Goal: Transaction & Acquisition: Book appointment/travel/reservation

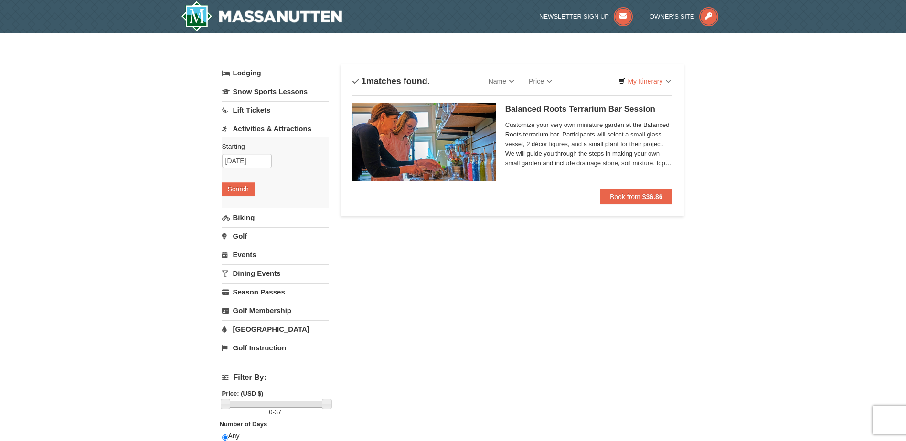
click at [667, 164] on span "Customize your very own miniature garden at the Balanced Roots terrarium bar. P…" at bounding box center [588, 144] width 167 height 48
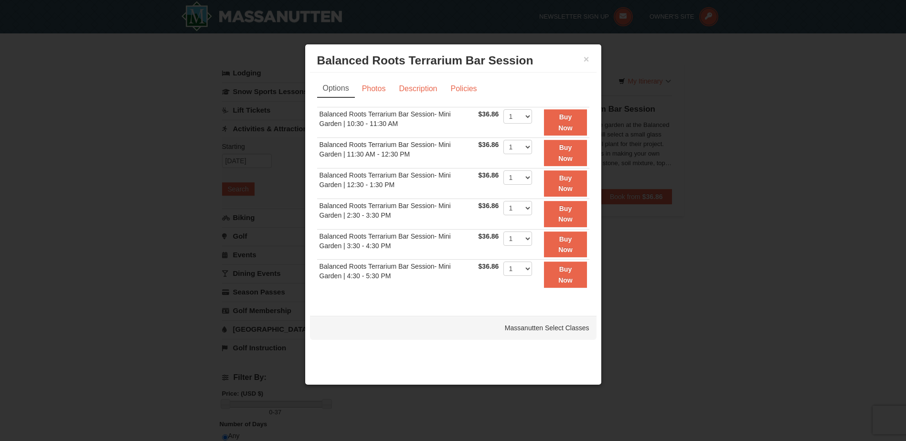
click at [704, 77] on div at bounding box center [453, 220] width 906 height 441
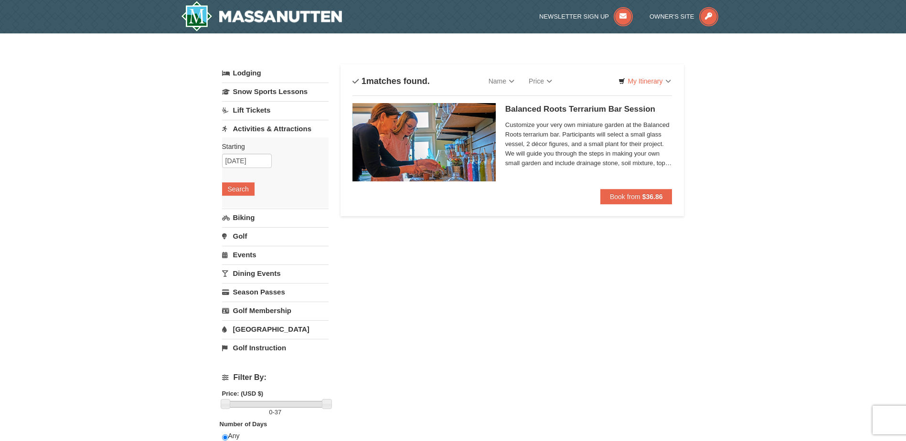
click at [623, 150] on span "Customize your very own miniature garden at the Balanced Roots terrarium bar. P…" at bounding box center [588, 144] width 167 height 48
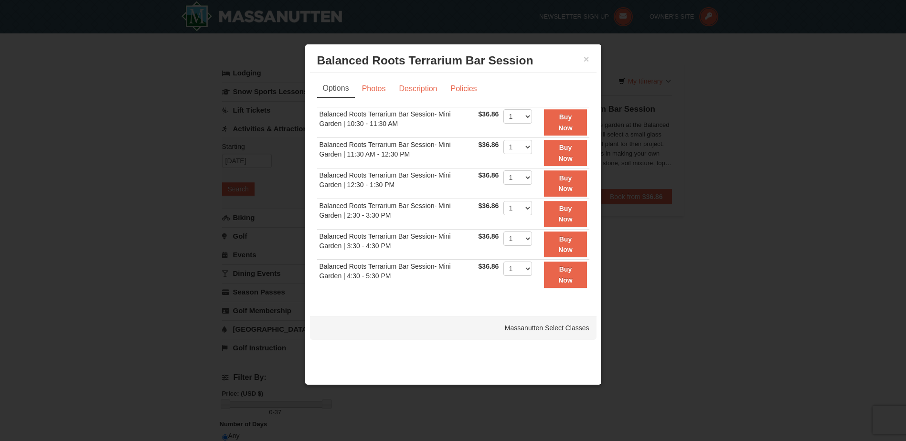
click at [692, 146] on div at bounding box center [453, 220] width 906 height 441
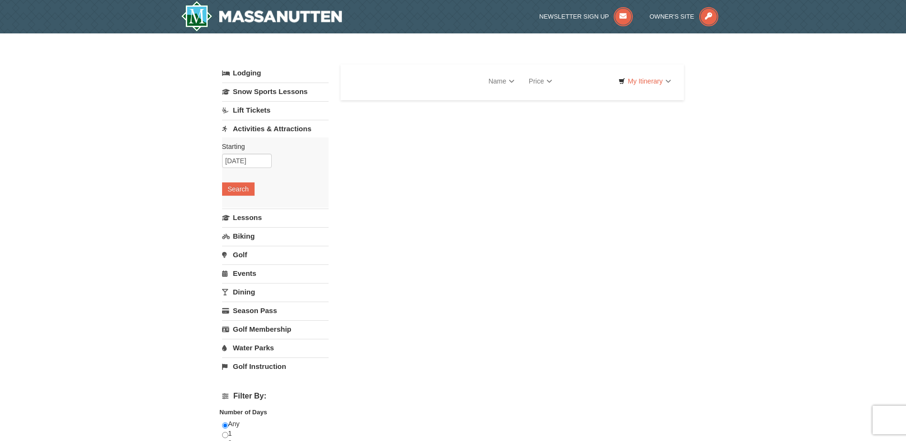
select select "10"
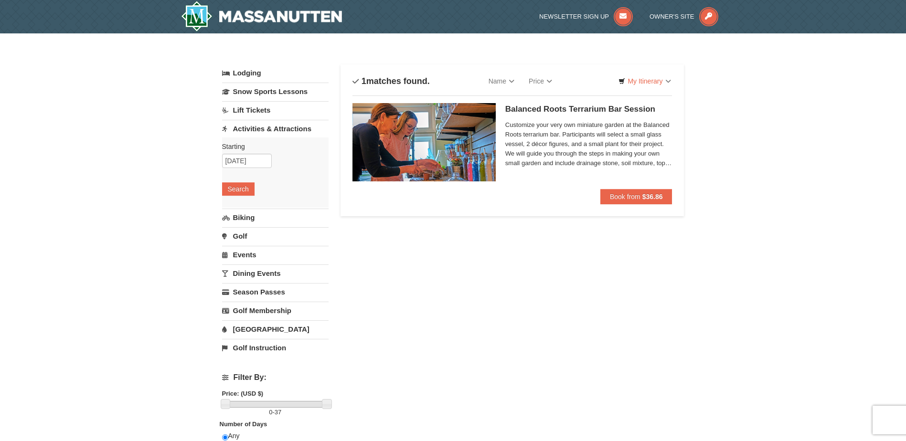
click at [632, 153] on span "Customize your very own miniature garden at the Balanced Roots terrarium bar. P…" at bounding box center [588, 144] width 167 height 48
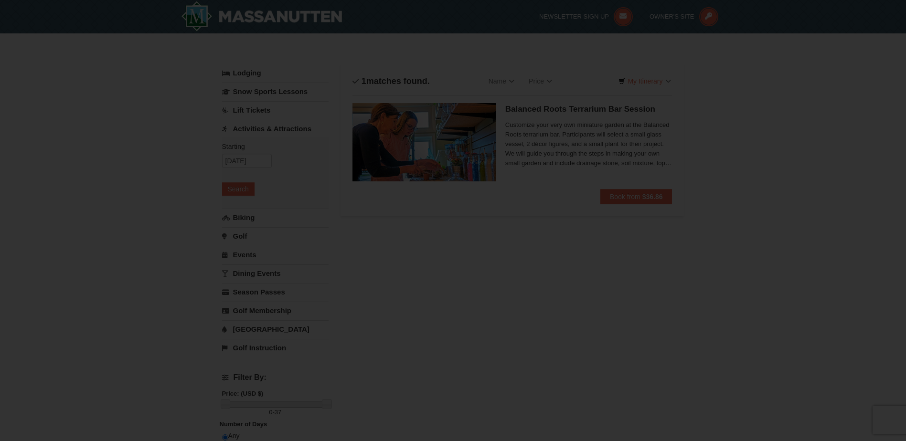
click at [632, 152] on div at bounding box center [453, 220] width 906 height 441
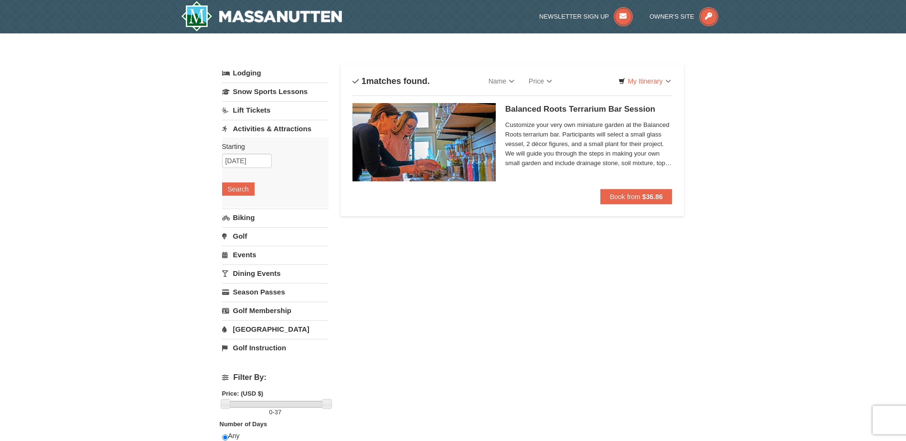
click at [634, 152] on span "Customize your very own miniature garden at the Balanced Roots terrarium bar. P…" at bounding box center [588, 144] width 167 height 48
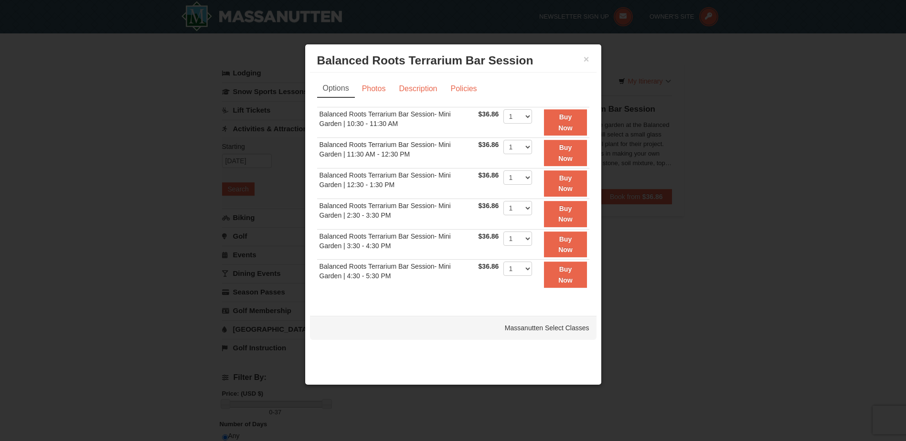
click at [634, 145] on div at bounding box center [453, 220] width 906 height 441
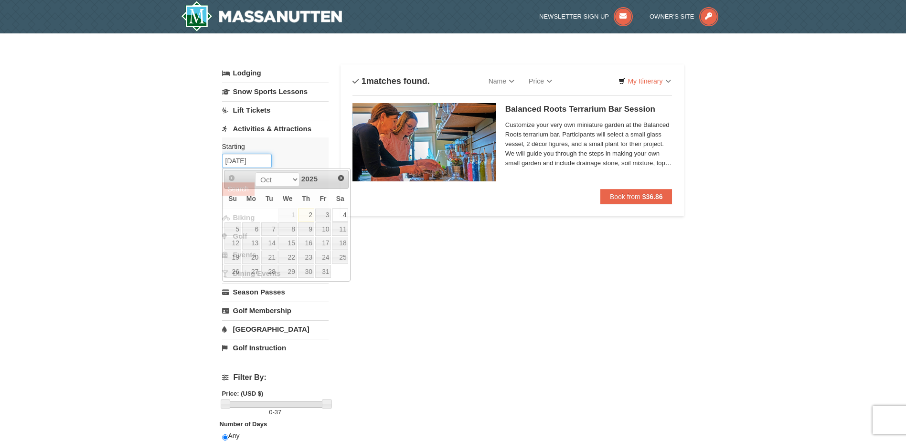
click at [250, 157] on input "[DATE]" at bounding box center [247, 161] width 50 height 14
click at [313, 227] on link "9" at bounding box center [306, 228] width 16 height 13
type input "[DATE]"
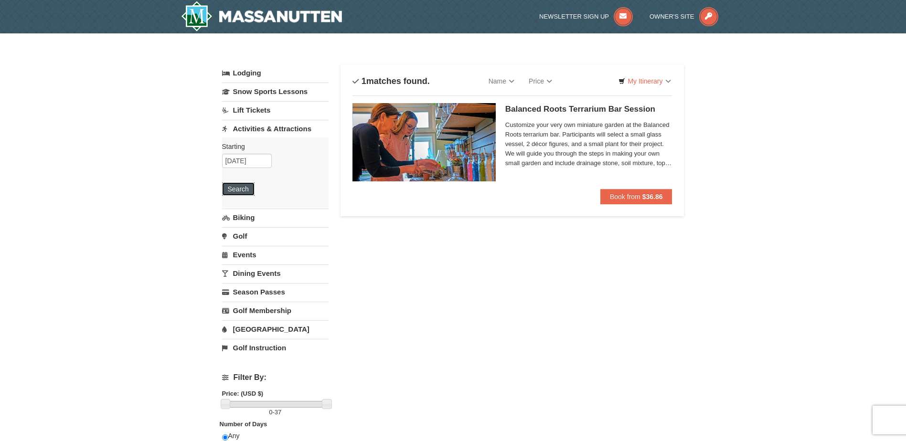
click at [249, 190] on button "Search" at bounding box center [238, 188] width 32 height 13
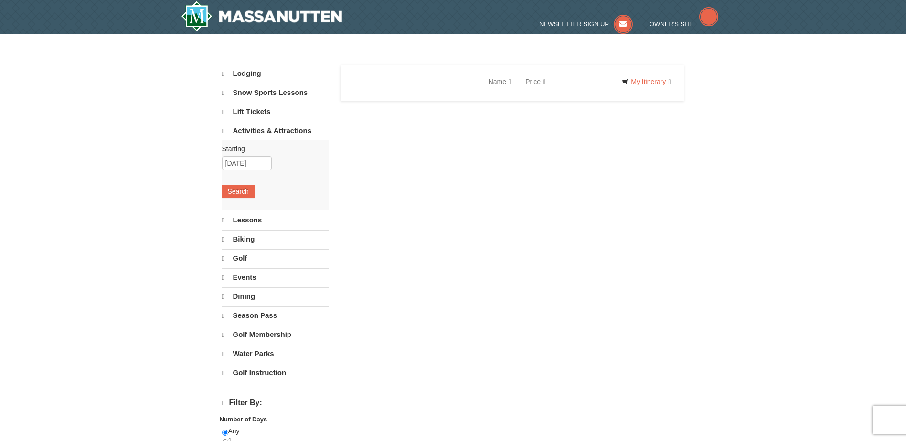
select select "10"
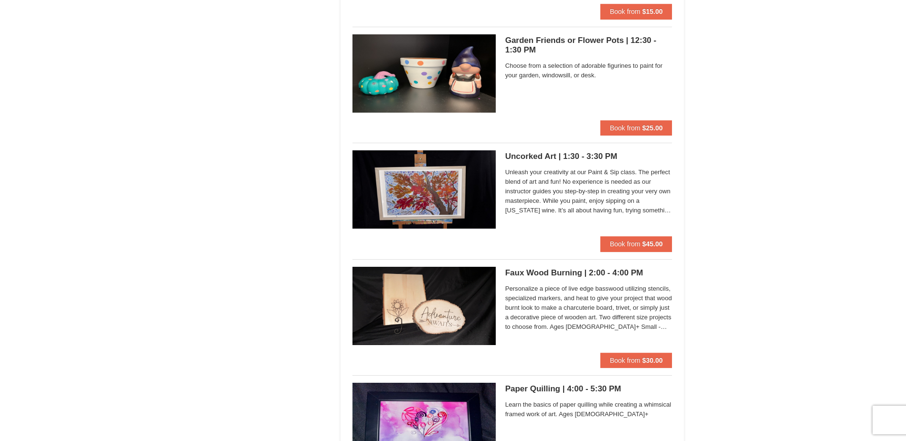
scroll to position [2817, 0]
